Goal: Task Accomplishment & Management: Manage account settings

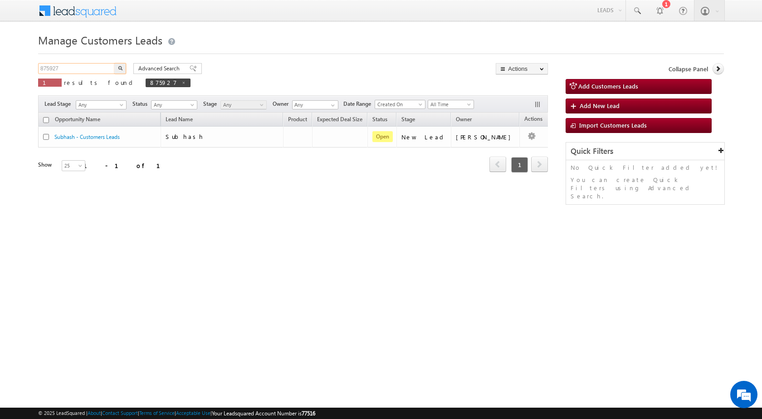
drag, startPoint x: 82, startPoint y: 70, endPoint x: 8, endPoint y: 71, distance: 74.4
click at [8, 70] on body "Menu Rubi Yadav sitar a7@ks erve." at bounding box center [381, 128] width 762 height 257
paste input "53008"
type input "853008"
click at [119, 70] on button "button" at bounding box center [120, 68] width 12 height 11
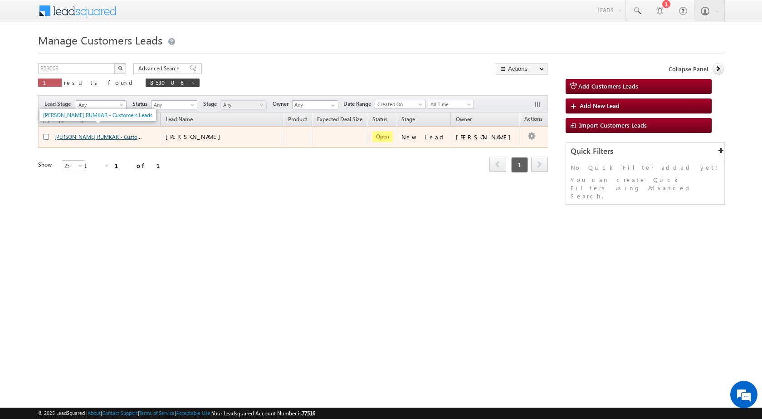
click at [83, 134] on link "[PERSON_NAME] RUMKAR - Customers Leads" at bounding box center [108, 136] width 109 height 8
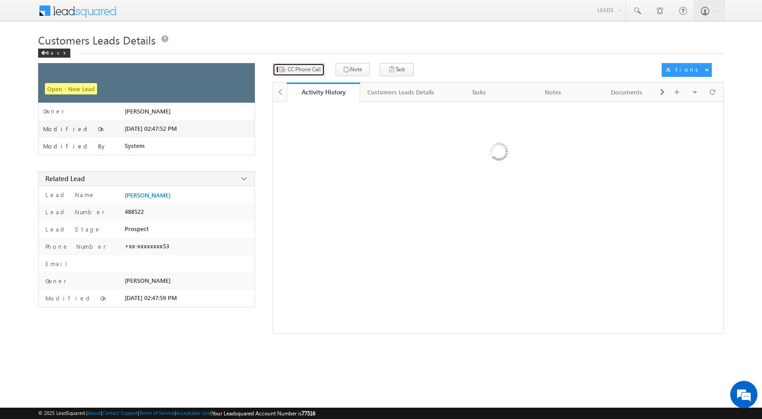
click at [308, 69] on span "CC Phone Call" at bounding box center [304, 69] width 33 height 8
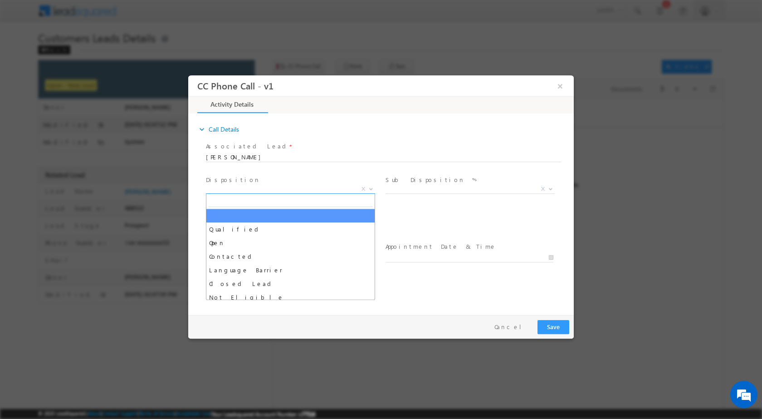
click at [370, 185] on span at bounding box center [370, 188] width 9 height 12
select select "[PERSON_NAME][EMAIL_ADDRESS][PERSON_NAME][DOMAIN_NAME]"
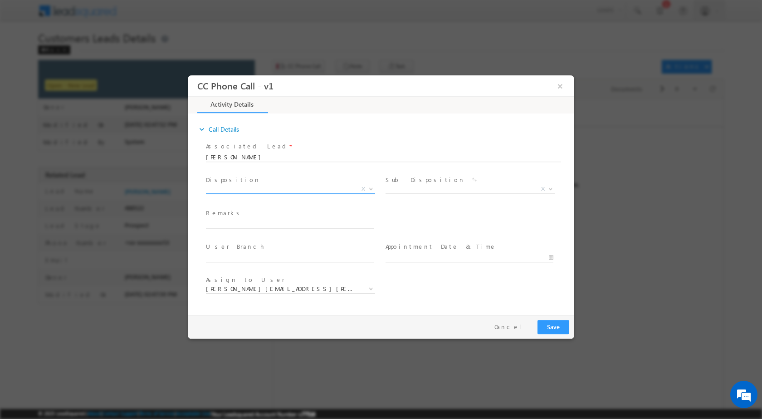
click at [369, 190] on span at bounding box center [370, 188] width 9 height 12
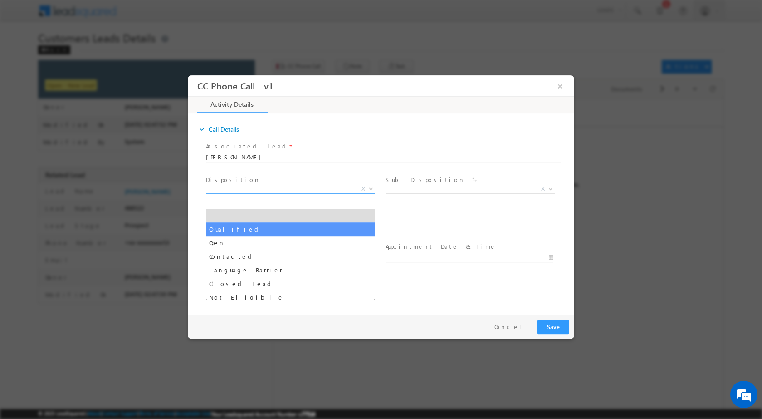
select select "Qualified"
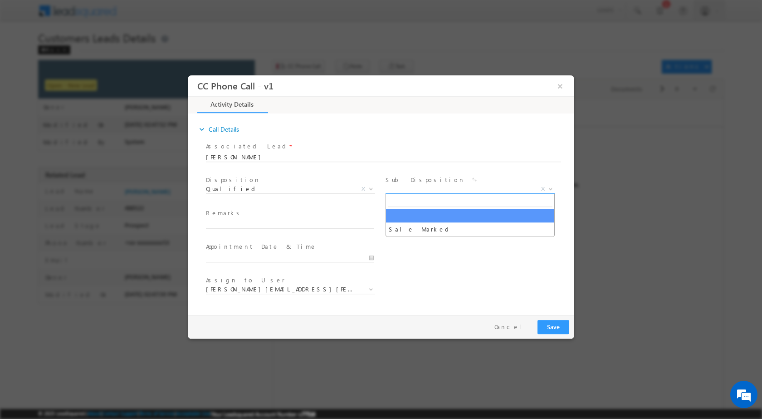
click at [546, 191] on span at bounding box center [549, 188] width 9 height 12
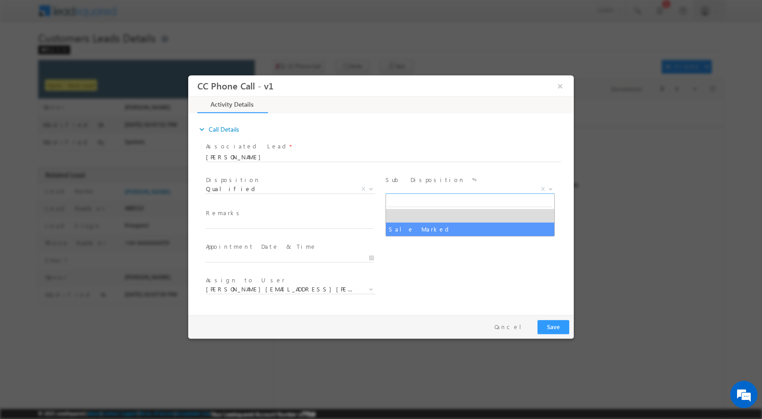
select select "Sale Marked"
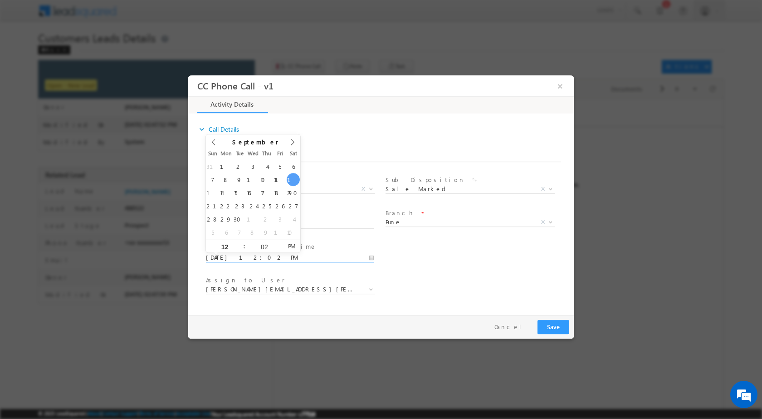
click at [370, 255] on input "[DATE] 12:02 PM" at bounding box center [290, 257] width 168 height 9
type input "[DATE] 12:02 PM"
type input "11"
type input "[DATE] 11:02 PM"
click at [262, 249] on div "02" at bounding box center [264, 246] width 38 height 14
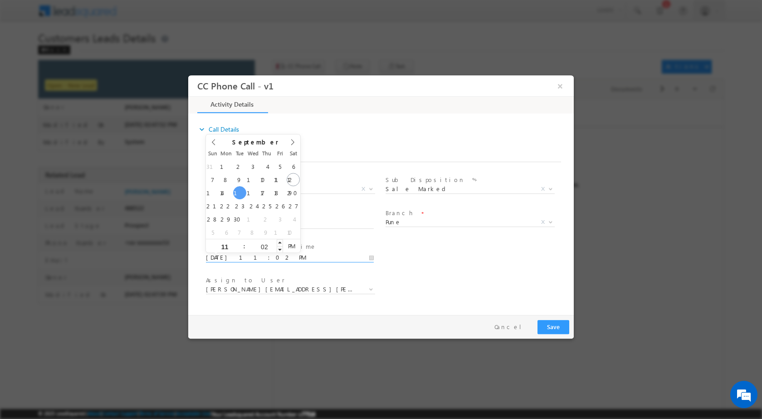
click at [264, 246] on input "02" at bounding box center [264, 246] width 38 height 6
type input "00"
click at [287, 246] on span "PM" at bounding box center [291, 246] width 17 height 14
click at [292, 245] on span "AM" at bounding box center [291, 246] width 17 height 14
type input "[DATE] 11:00 AM"
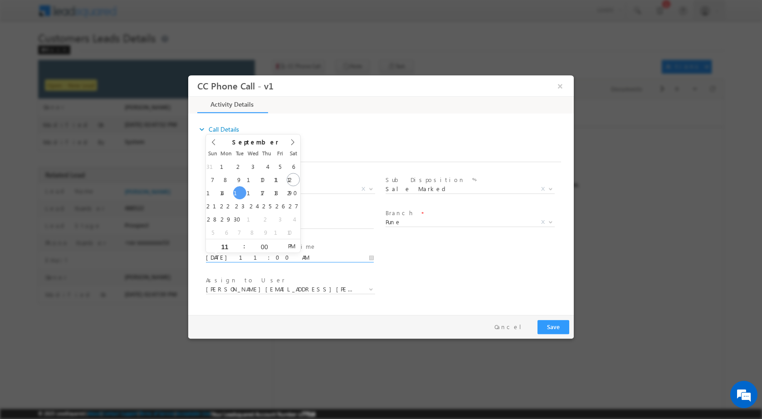
click at [288, 246] on span "PM" at bounding box center [291, 246] width 17 height 14
click at [392, 259] on div "User Branch * Appointment Date & Time * [DATE] 11:00 AM" at bounding box center [389, 257] width 370 height 34
click at [375, 287] on span at bounding box center [370, 289] width 9 height 12
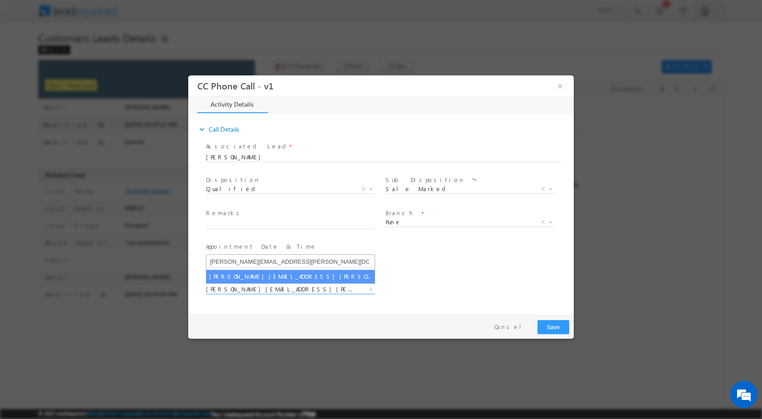
type input "[PERSON_NAME][EMAIL_ADDRESS][PERSON_NAME][DOMAIN_NAME]"
select select "[PERSON_NAME][EMAIL_ADDRESS][PERSON_NAME][DOMAIN_NAME]"
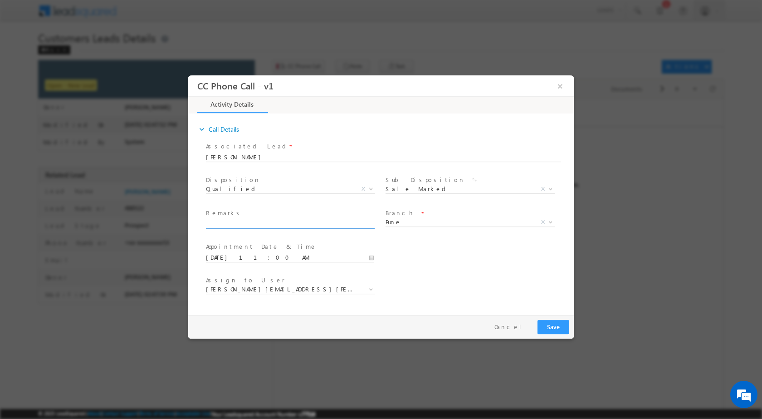
click at [263, 219] on input "text" at bounding box center [290, 223] width 168 height 9
paste input "13/09-Customer Name is PAWAN SHALIKRAM RUMKAR customer age is [DEMOGRAPHIC_DATA…"
type input "13/09-Customer Name is PAWAN SHALIKRAM RUMKAR customer age is [DEMOGRAPHIC_DATA…"
click at [553, 323] on button "Save" at bounding box center [554, 326] width 32 height 14
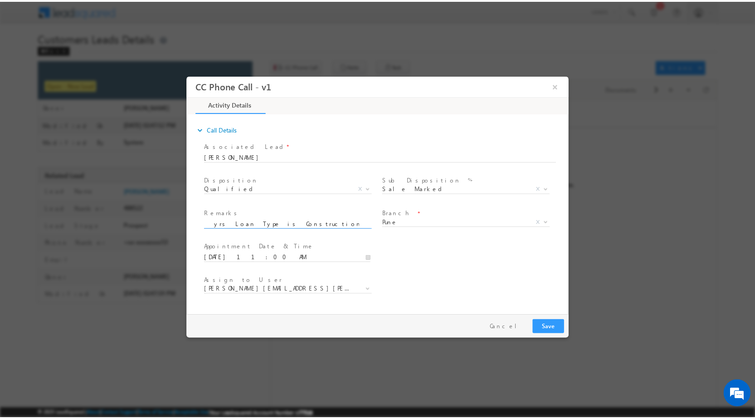
scroll to position [0, 0]
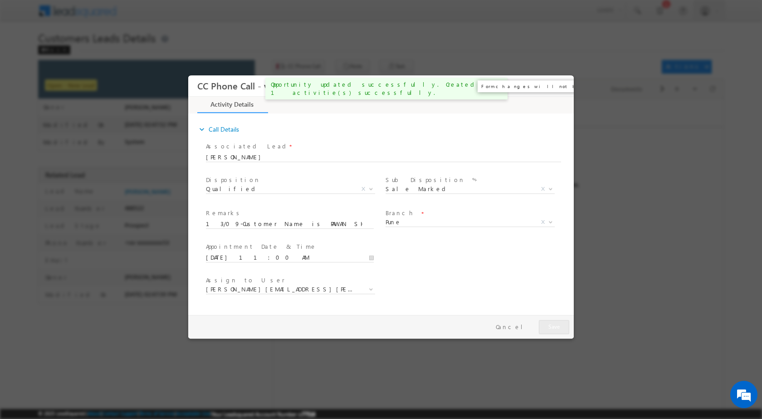
click at [565, 89] on button "×" at bounding box center [559, 85] width 15 height 17
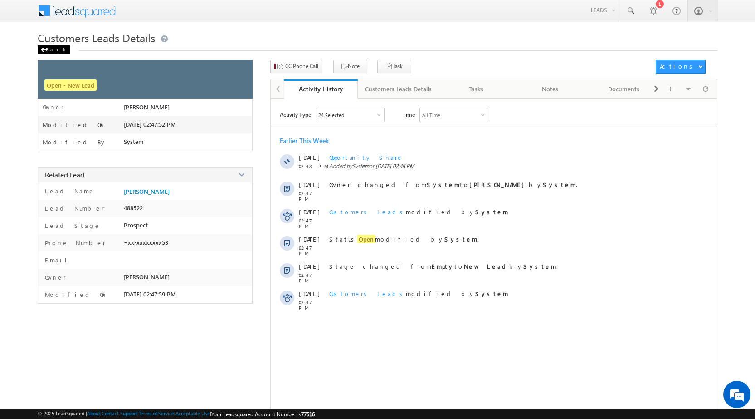
click at [57, 51] on div "Back" at bounding box center [54, 49] width 32 height 9
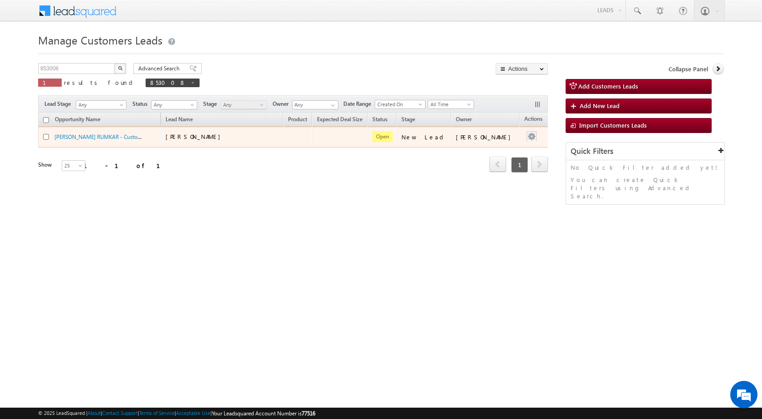
click at [528, 137] on div at bounding box center [531, 137] width 15 height 12
click at [493, 144] on link "Edit" at bounding box center [513, 148] width 45 height 11
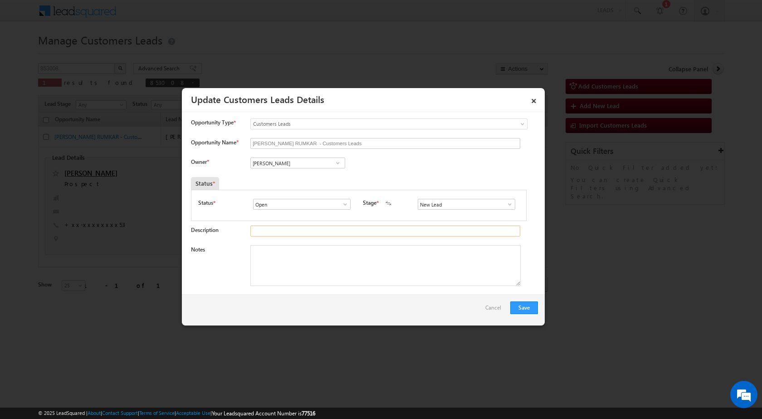
click at [328, 234] on input "Description" at bounding box center [385, 230] width 270 height 11
click at [333, 261] on textarea "Notes" at bounding box center [385, 265] width 270 height 41
paste textarea "13/09-Customer Name is PAWAN SHALIKRAM RUMKAR customer age is [DEMOGRAPHIC_DATA…"
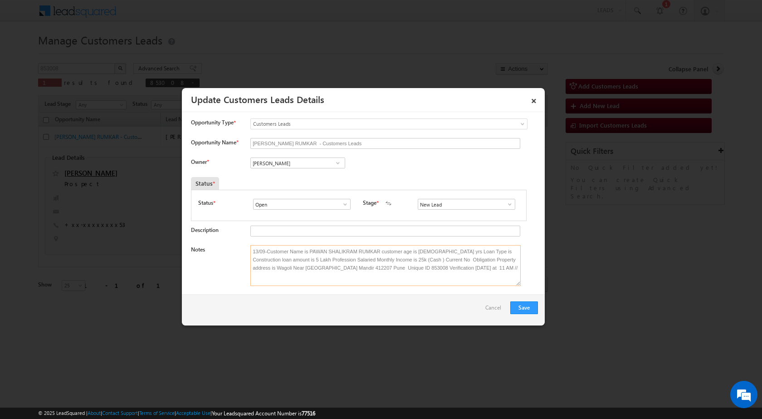
type textarea "13/09-Customer Name is PAWAN SHALIKRAM RUMKAR customer age is [DEMOGRAPHIC_DATA…"
click at [301, 161] on input "[PERSON_NAME]" at bounding box center [297, 162] width 95 height 11
paste input "[PERSON_NAME][EMAIL_ADDRESS][PERSON_NAME][DOMAIN_NAME]"
click at [288, 171] on link "Sakshi Shrikant Desai sakshi.desai@sgrlimited.in" at bounding box center [297, 176] width 95 height 17
type input "Sakshi Shrikant Desai"
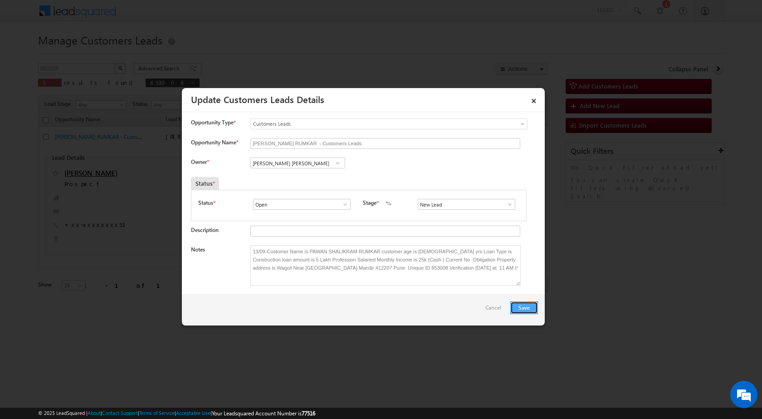
click at [527, 306] on button "Save" at bounding box center [524, 307] width 28 height 13
